Goal: Information Seeking & Learning: Find specific page/section

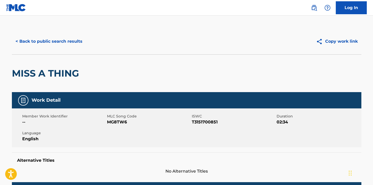
click at [18, 40] on button "< Back to public search results" at bounding box center [49, 41] width 74 height 13
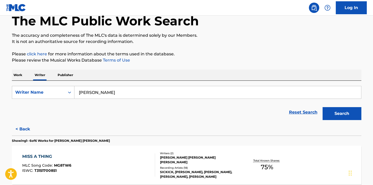
scroll to position [36, 0]
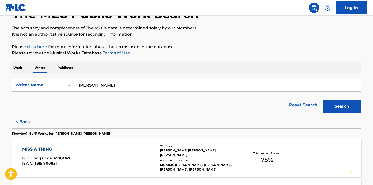
click at [98, 90] on input "[PERSON_NAME]" at bounding box center [217, 85] width 287 height 12
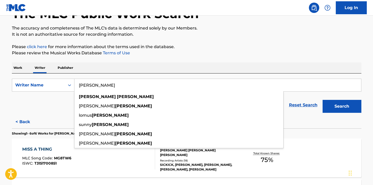
click at [99, 88] on input "[PERSON_NAME]" at bounding box center [217, 85] width 287 height 12
click at [82, 83] on input "[PERSON_NAME]" at bounding box center [217, 85] width 287 height 12
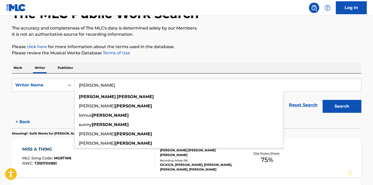
click at [82, 83] on input "[PERSON_NAME]" at bounding box center [217, 85] width 287 height 12
click at [85, 83] on input "[PERSON_NAME]" at bounding box center [217, 85] width 287 height 12
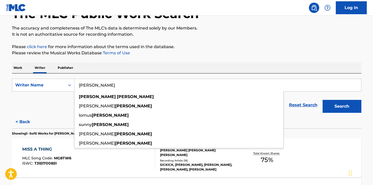
click at [85, 83] on input "[PERSON_NAME]" at bounding box center [217, 85] width 287 height 12
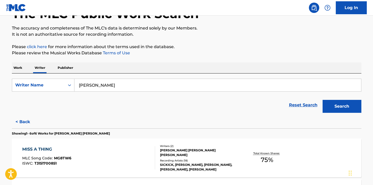
drag, startPoint x: 54, startPoint y: 99, endPoint x: 66, endPoint y: 95, distance: 12.8
click at [54, 99] on div "Reset Search Search" at bounding box center [187, 105] width 350 height 21
click at [96, 83] on input "[PERSON_NAME]" at bounding box center [217, 85] width 287 height 12
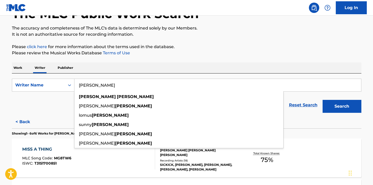
click at [96, 83] on input "[PERSON_NAME]" at bounding box center [217, 85] width 287 height 12
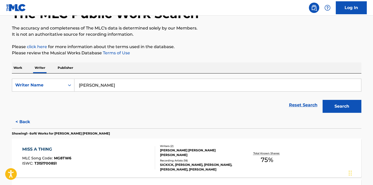
click at [59, 114] on div "Reset Search Search" at bounding box center [187, 105] width 350 height 21
click at [98, 86] on input "[PERSON_NAME]" at bounding box center [217, 85] width 287 height 12
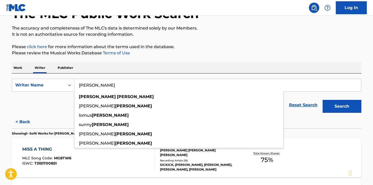
click at [98, 86] on input "[PERSON_NAME]" at bounding box center [217, 85] width 287 height 12
